Goal: Communication & Community: Answer question/provide support

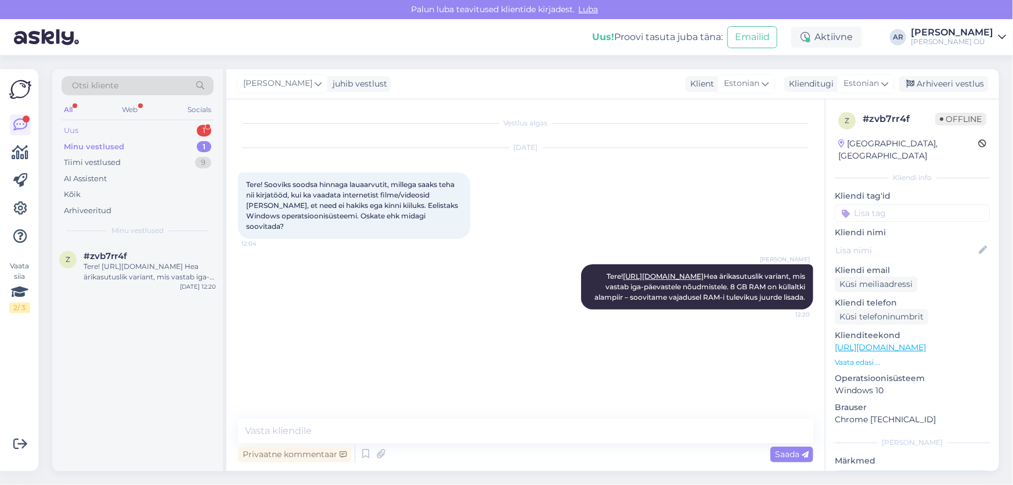
click at [124, 127] on div "Uus 1" at bounding box center [138, 130] width 152 height 16
click at [170, 273] on div "Tere, mul on mure. Mul on auto videokaamera 70 mai M500 kinnitus katki, mis kin…" at bounding box center [150, 271] width 132 height 21
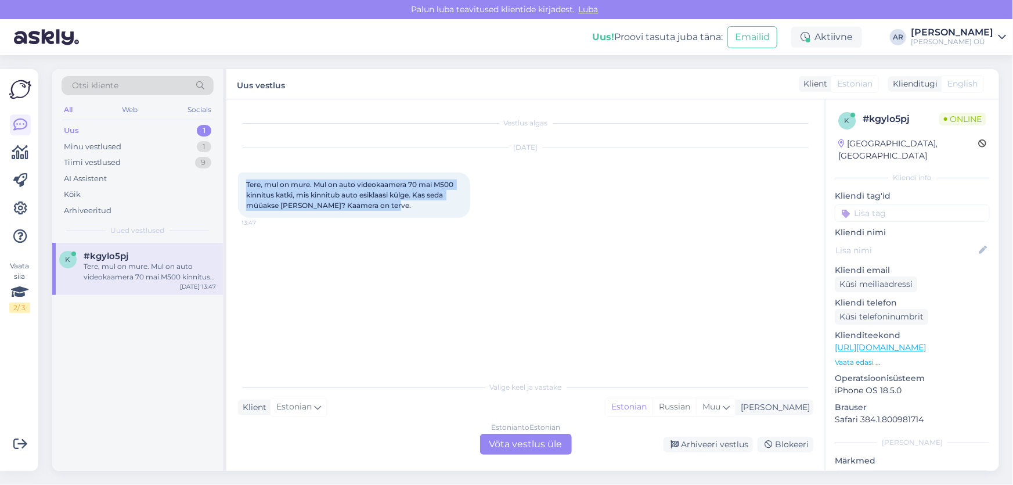
drag, startPoint x: 393, startPoint y: 204, endPoint x: 243, endPoint y: 187, distance: 150.7
click at [243, 187] on div "Tere, mul on mure. Mul on auto videokaamera 70 mai M500 kinnitus katki, mis kin…" at bounding box center [354, 194] width 232 height 45
copy span "Tere, mul on mure. Mul on auto videokaamera 70 mai M500 kinnitus katki, mis kin…"
click at [529, 453] on div "Estonian to Estonian Võta vestlus üle" at bounding box center [526, 443] width 92 height 21
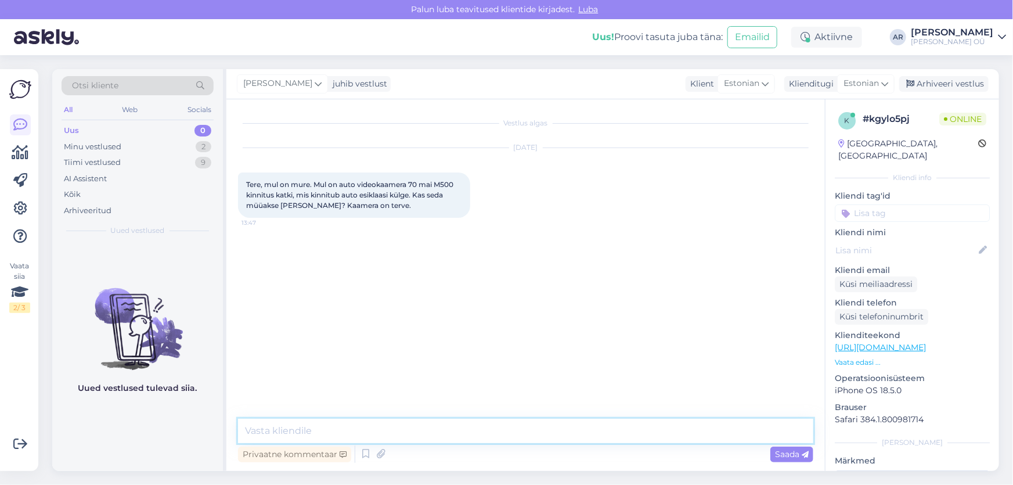
click at [467, 431] on textarea at bounding box center [525, 430] width 575 height 24
paste textarea "kinnitus eraldi ei ole saadaval."
click at [273, 431] on textarea "Tere! kinnitus eraldi ei ole saadaval." at bounding box center [525, 430] width 575 height 24
type textarea "Tere! Kinnitus eraldi ei ole saadaval."
click at [338, 428] on textarea "Tere! Kinnitus eraldi ei ole saadaval." at bounding box center [525, 430] width 575 height 24
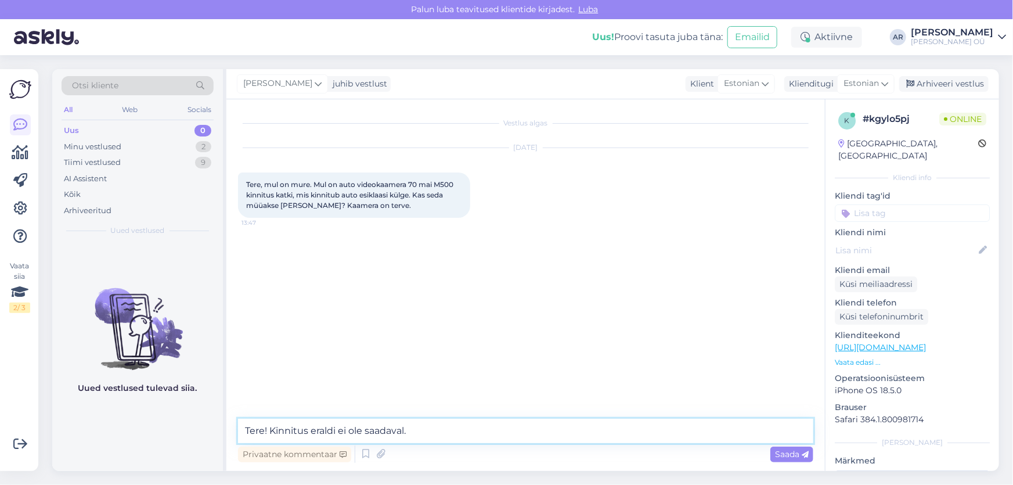
click at [429, 433] on textarea "Tere! Kinnitus eraldi ei ole saadaval." at bounding box center [525, 430] width 575 height 24
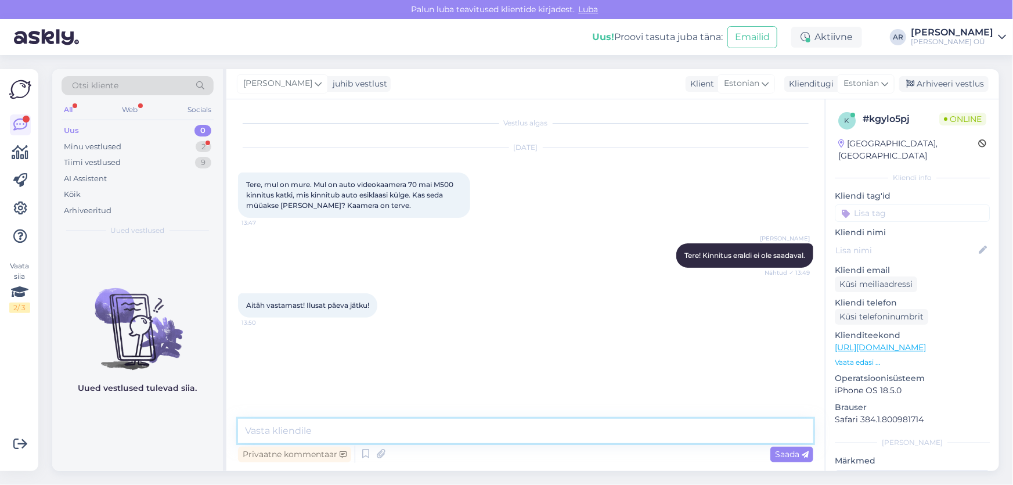
click at [294, 422] on textarea at bounding box center [525, 430] width 575 height 24
type textarea "Teilegi!"
